Goal: Task Accomplishment & Management: Manage account settings

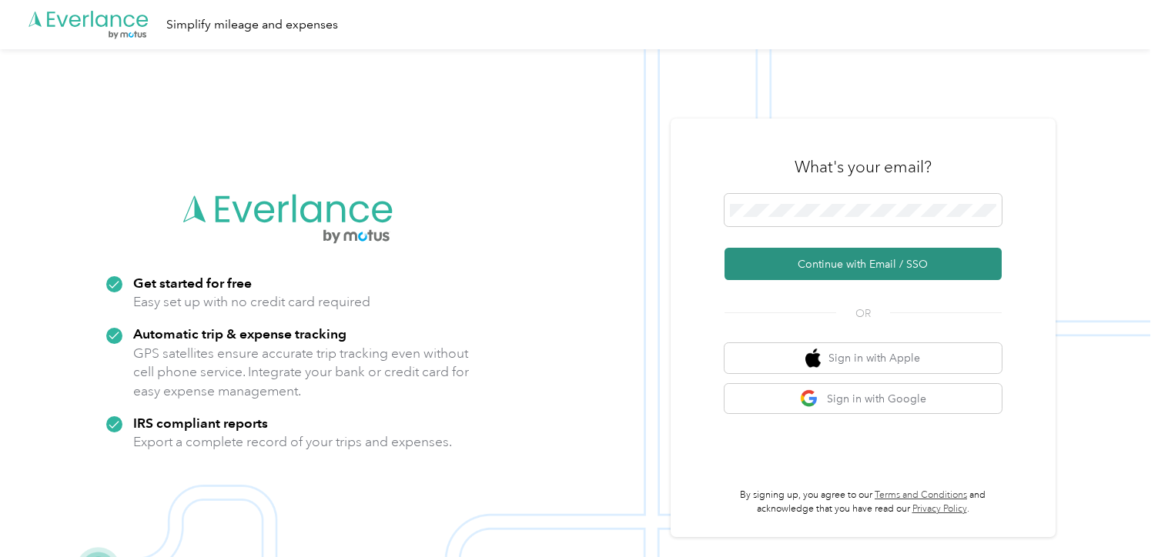
click at [805, 266] on button "Continue with Email / SSO" at bounding box center [862, 264] width 277 height 32
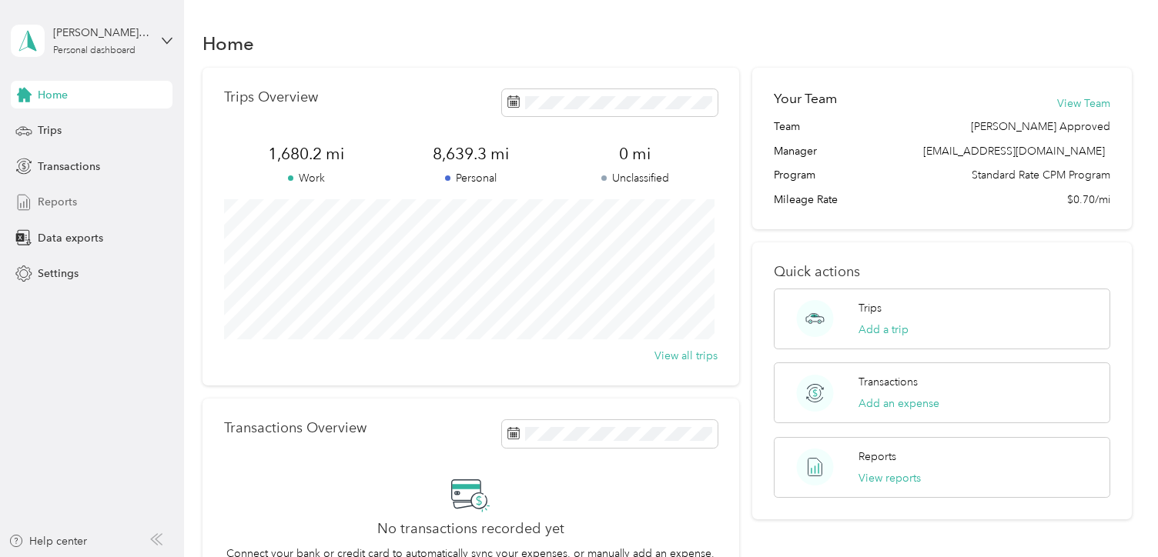
click at [70, 201] on span "Reports" at bounding box center [57, 202] width 39 height 16
